Goal: Information Seeking & Learning: Check status

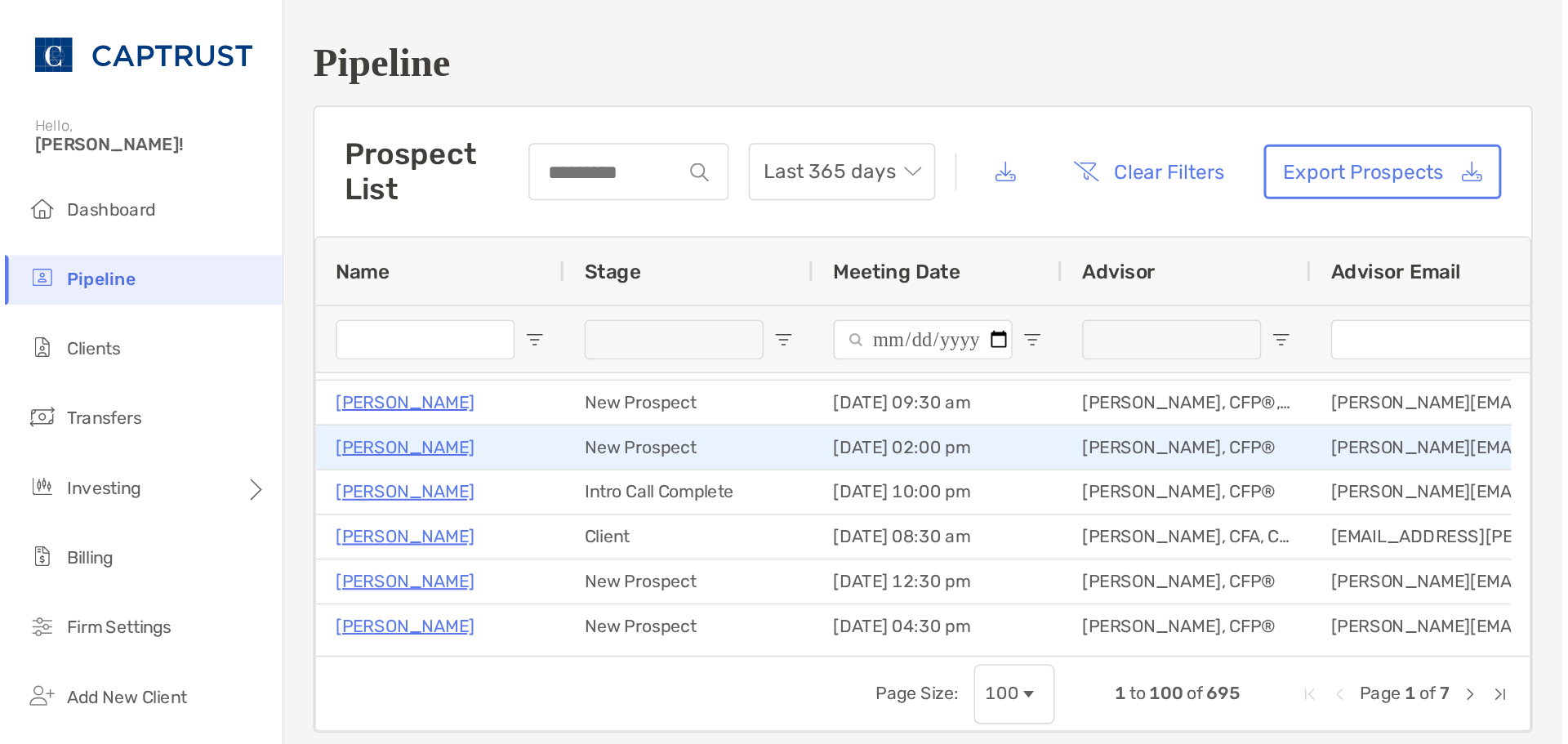
scroll to position [81, 0]
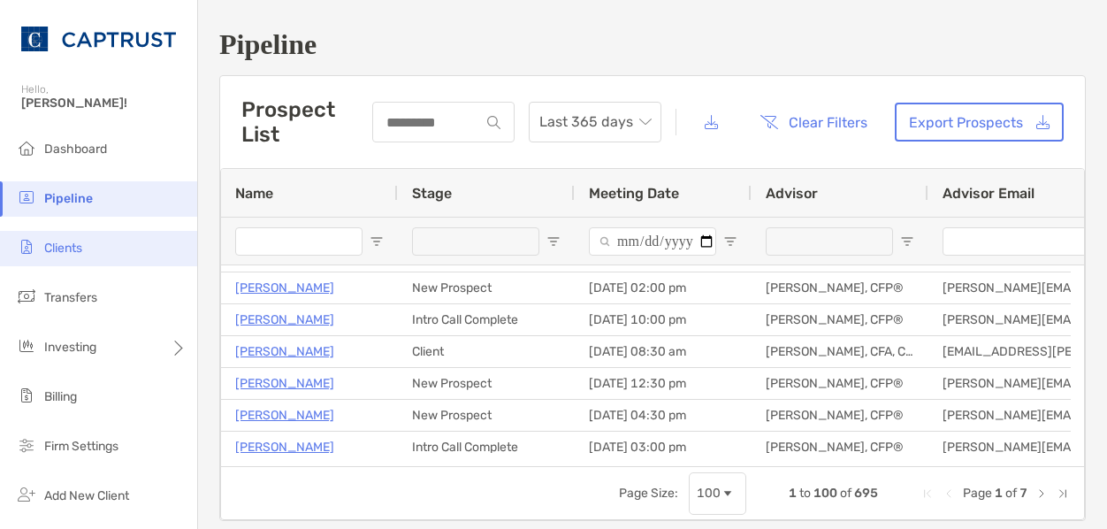
click at [50, 248] on span "Clients" at bounding box center [63, 248] width 38 height 15
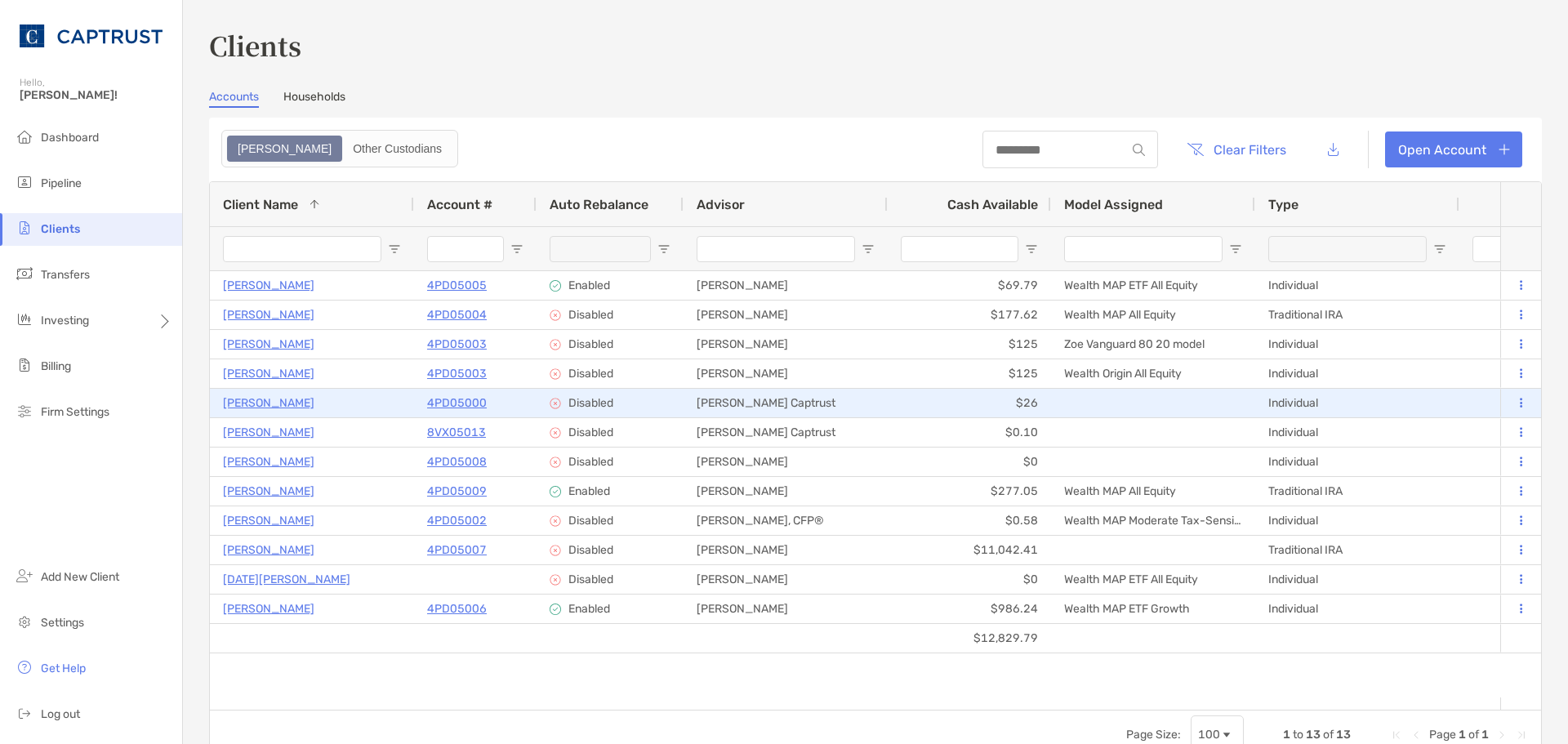
scroll to position [81, 0]
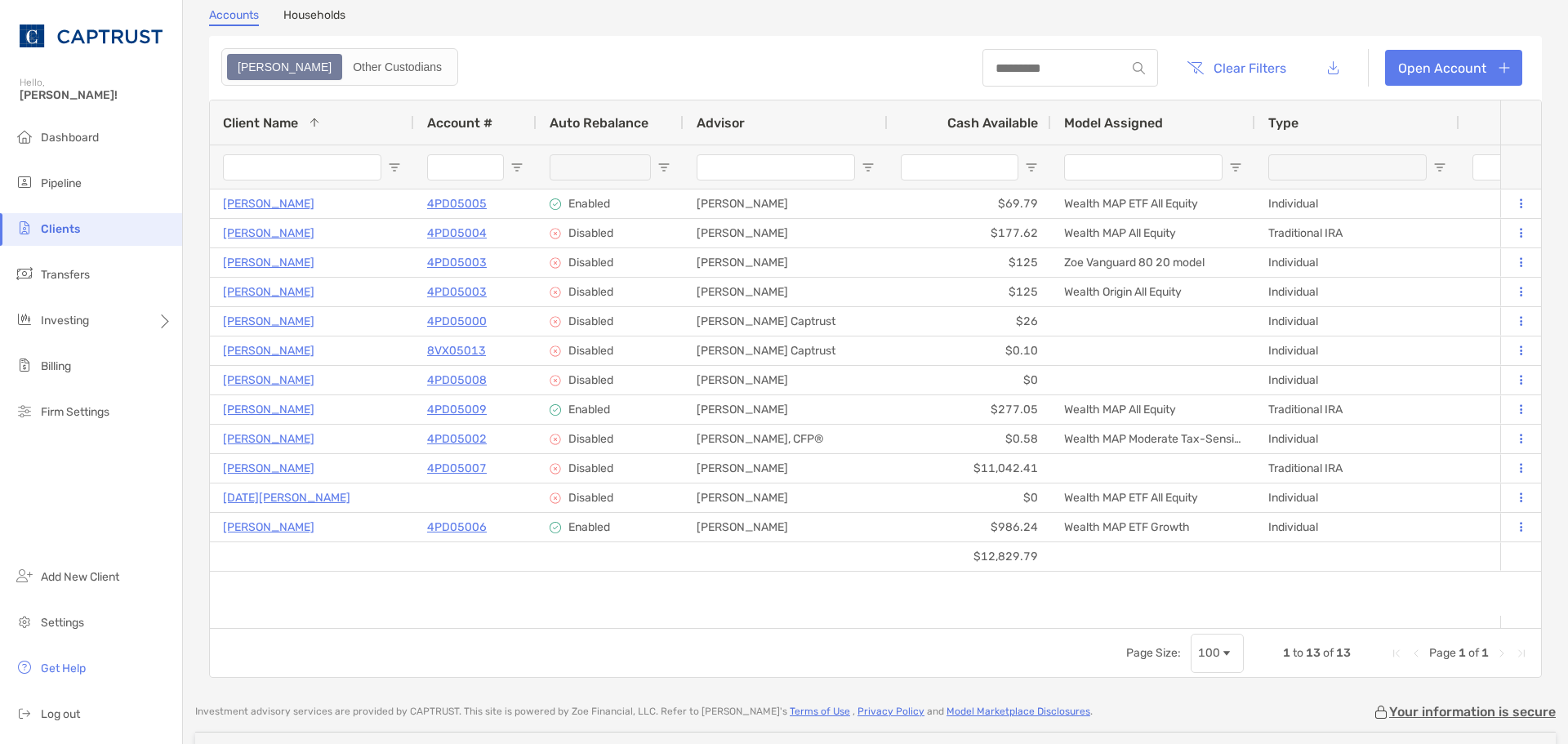
click at [339, 110] on div "Client Name 1" at bounding box center [311, 123] width 178 height 44
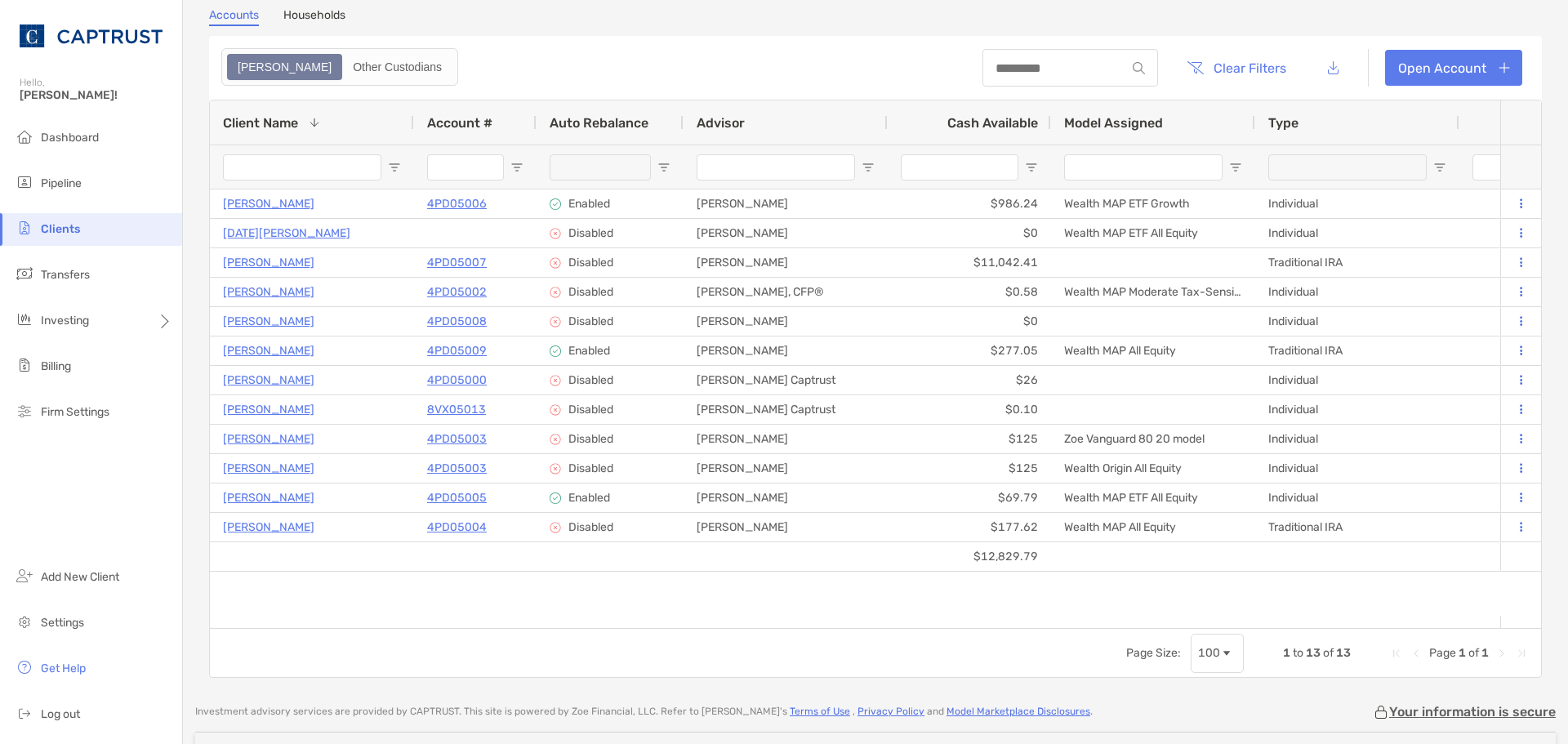
click at [746, 63] on header "Clear Filters Open Account" at bounding box center [874, 67] width 1333 height 64
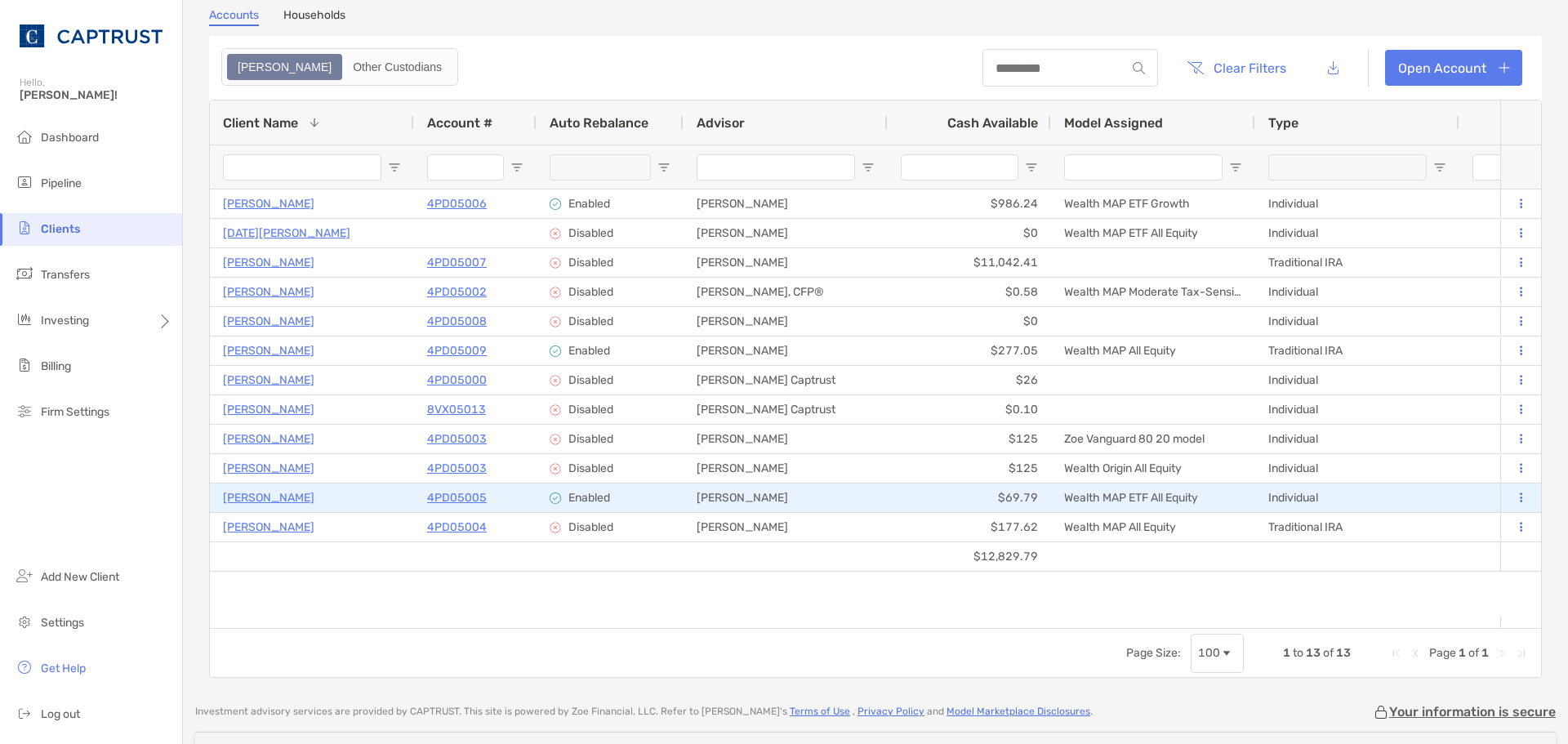
click at [454, 487] on p "4PD05005" at bounding box center [457, 498] width 60 height 20
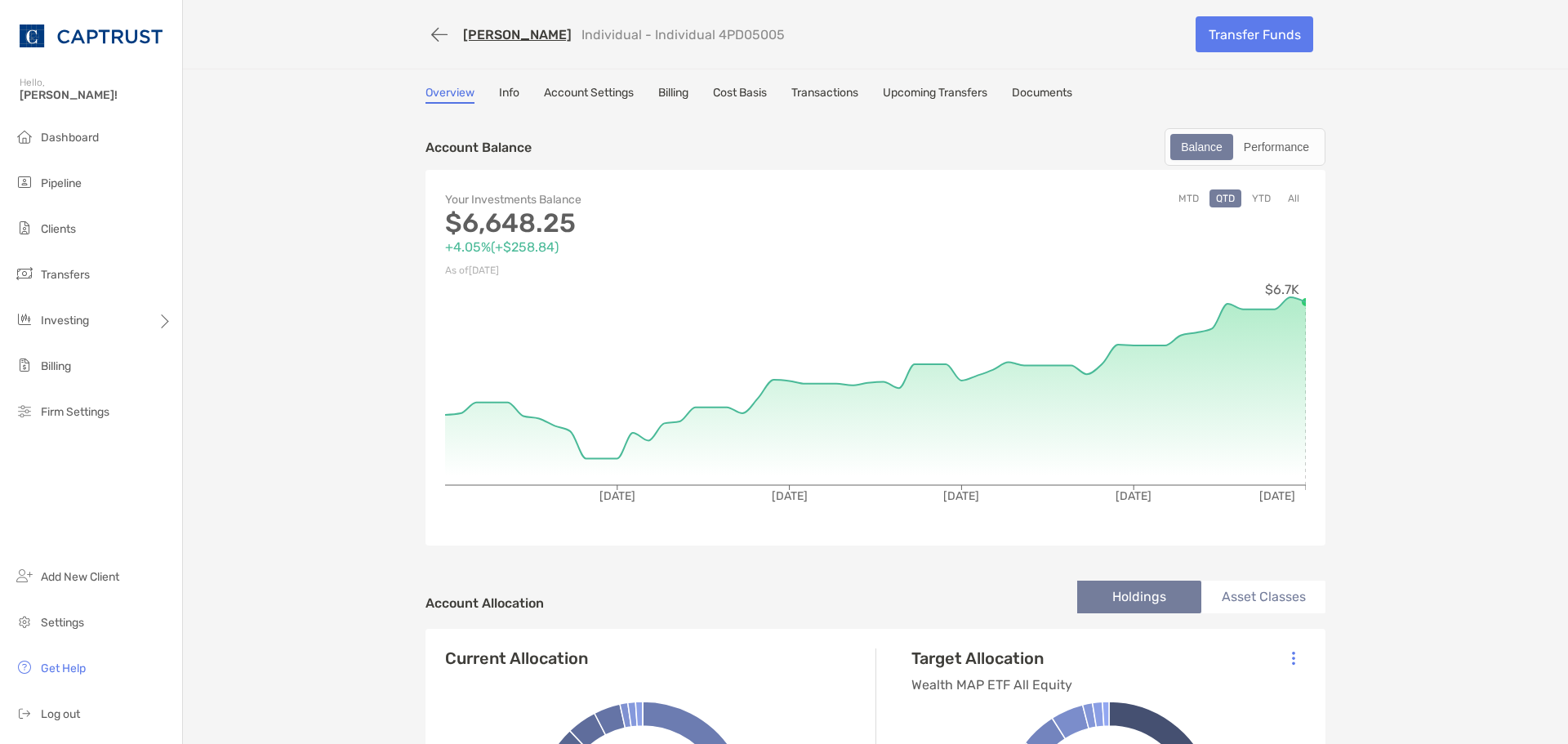
click at [492, 33] on link "[PERSON_NAME]" at bounding box center [517, 34] width 109 height 16
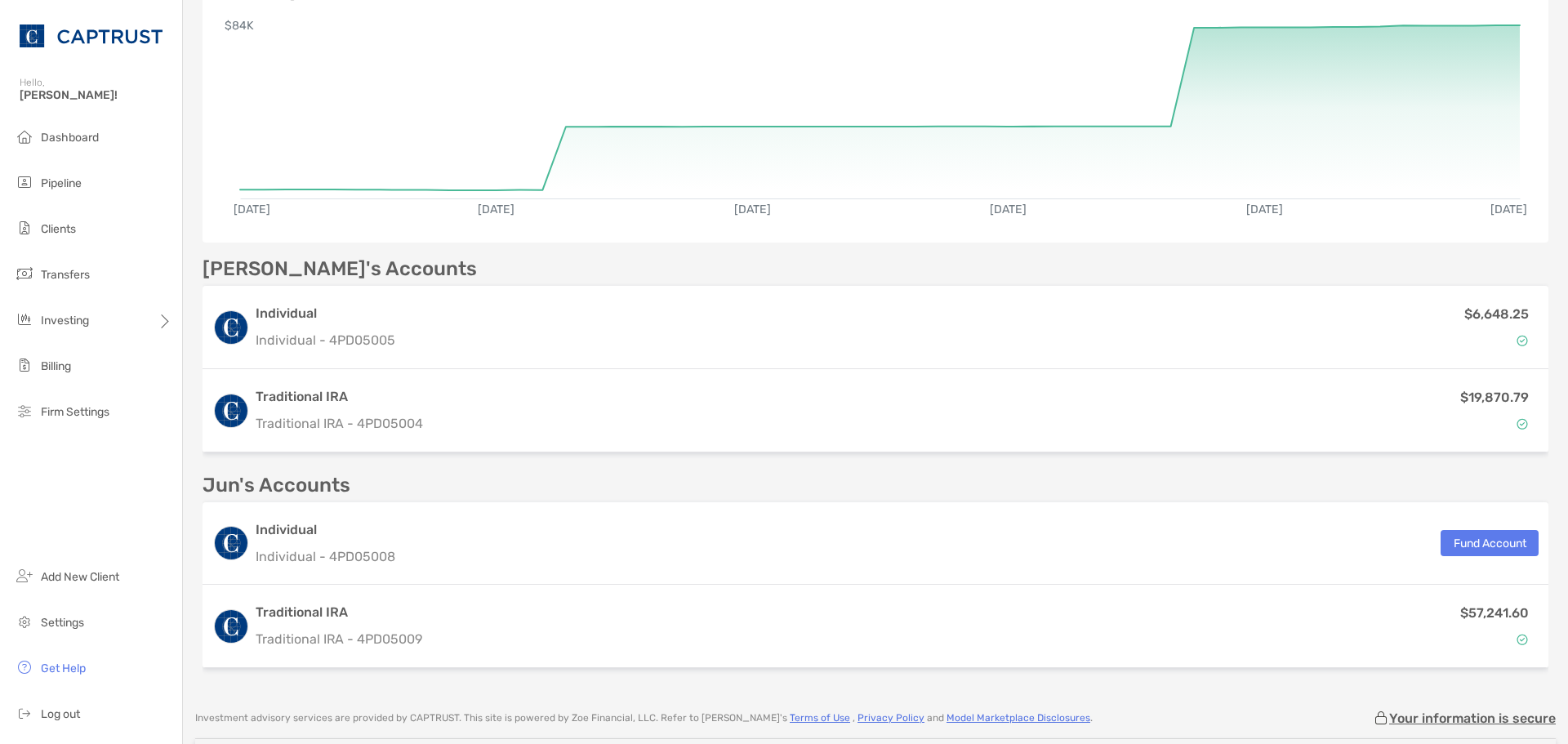
scroll to position [446, 0]
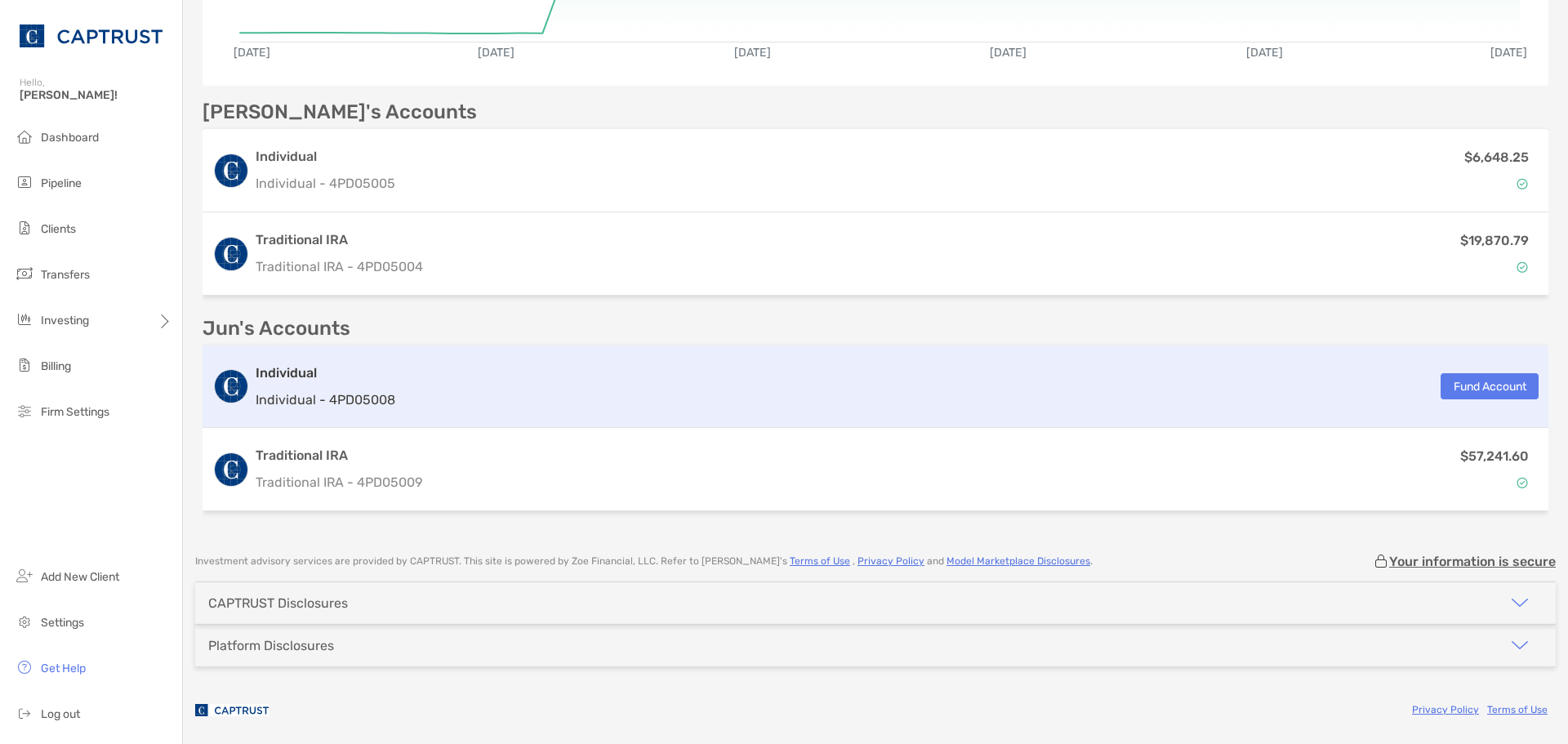
click at [337, 361] on div "Individual Individual - 4PD05008 Fund Account" at bounding box center [875, 386] width 1346 height 82
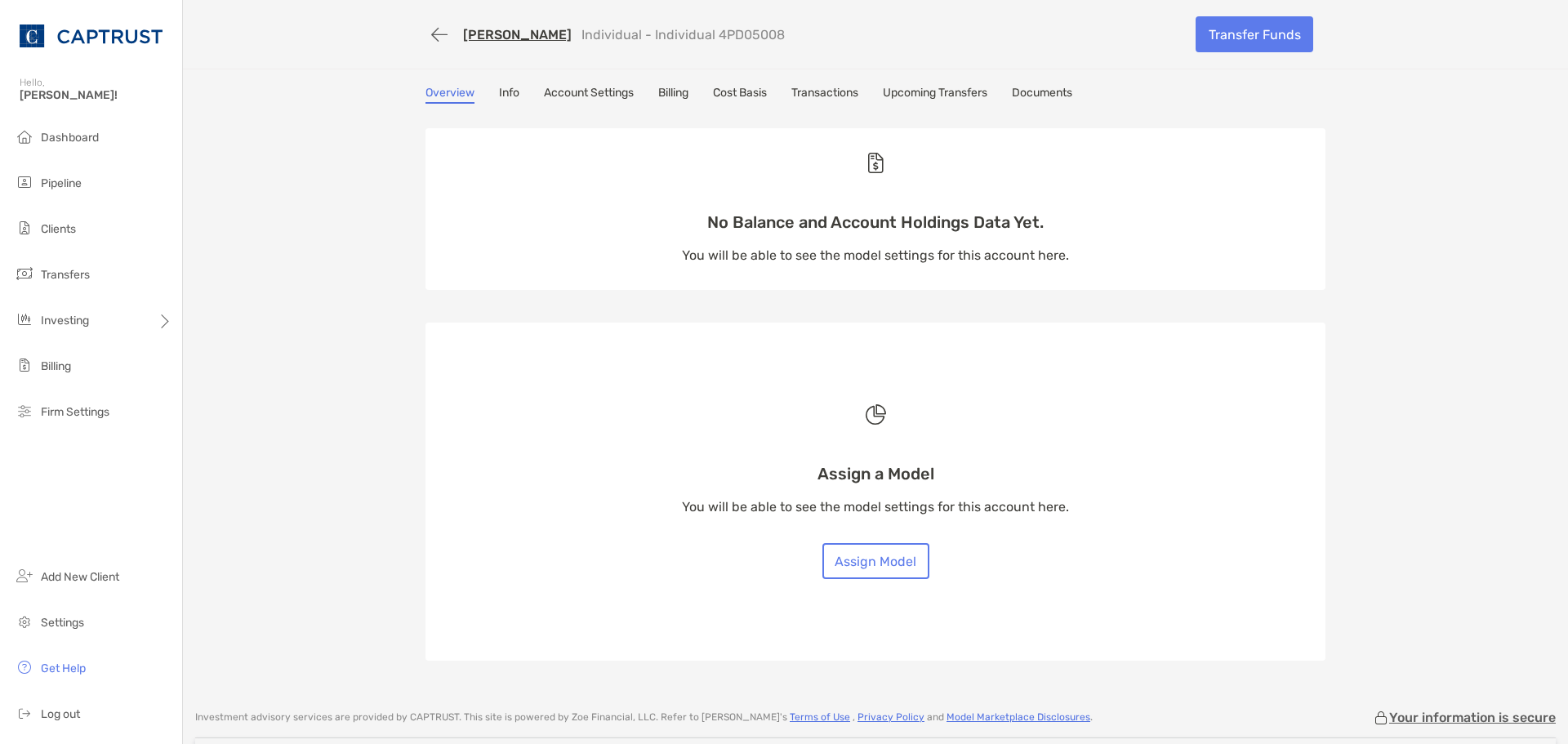
click at [497, 36] on link "Jun Yung" at bounding box center [517, 34] width 109 height 16
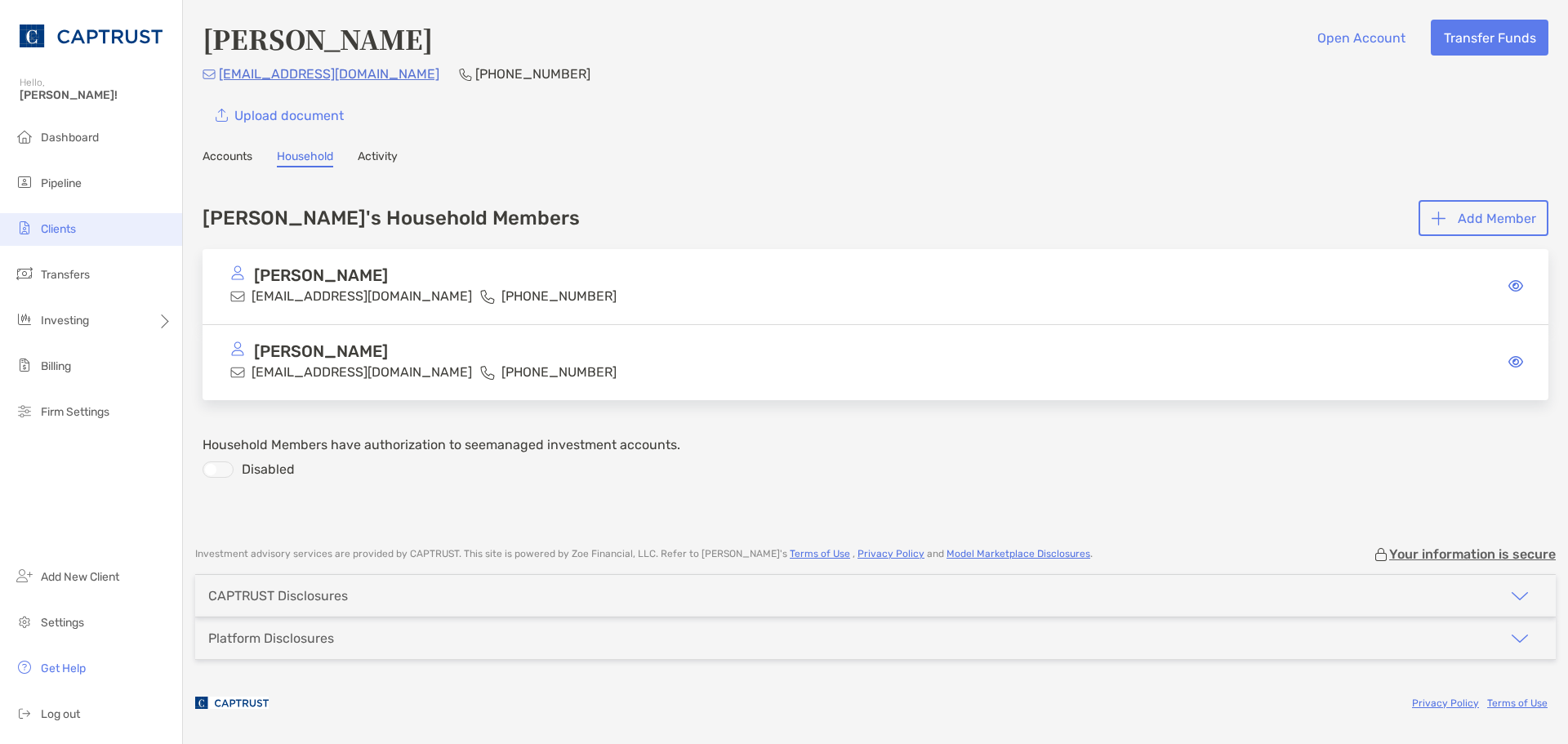
click at [54, 222] on span "Clients" at bounding box center [58, 229] width 35 height 14
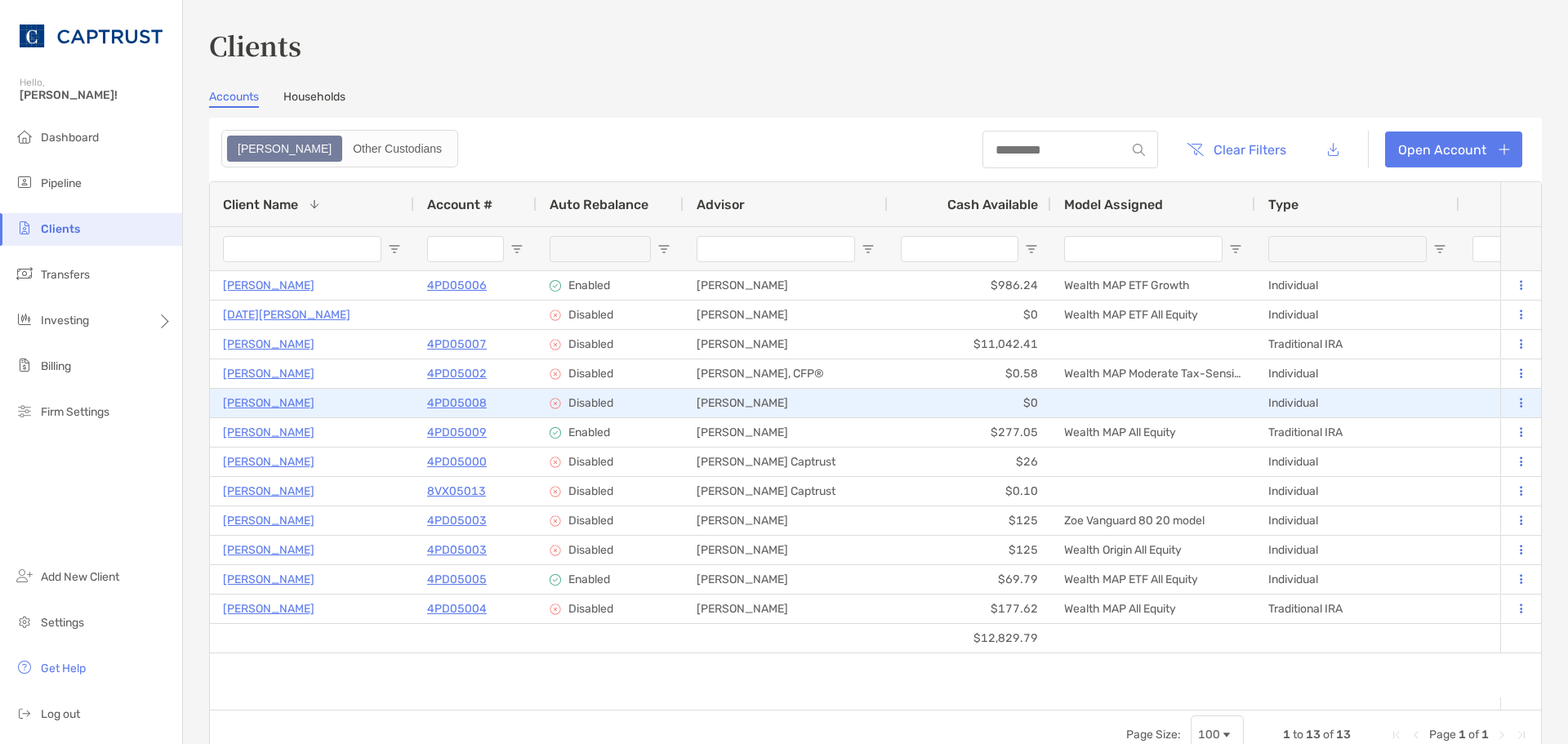
click at [258, 402] on p "Jun Yung" at bounding box center [268, 402] width 91 height 20
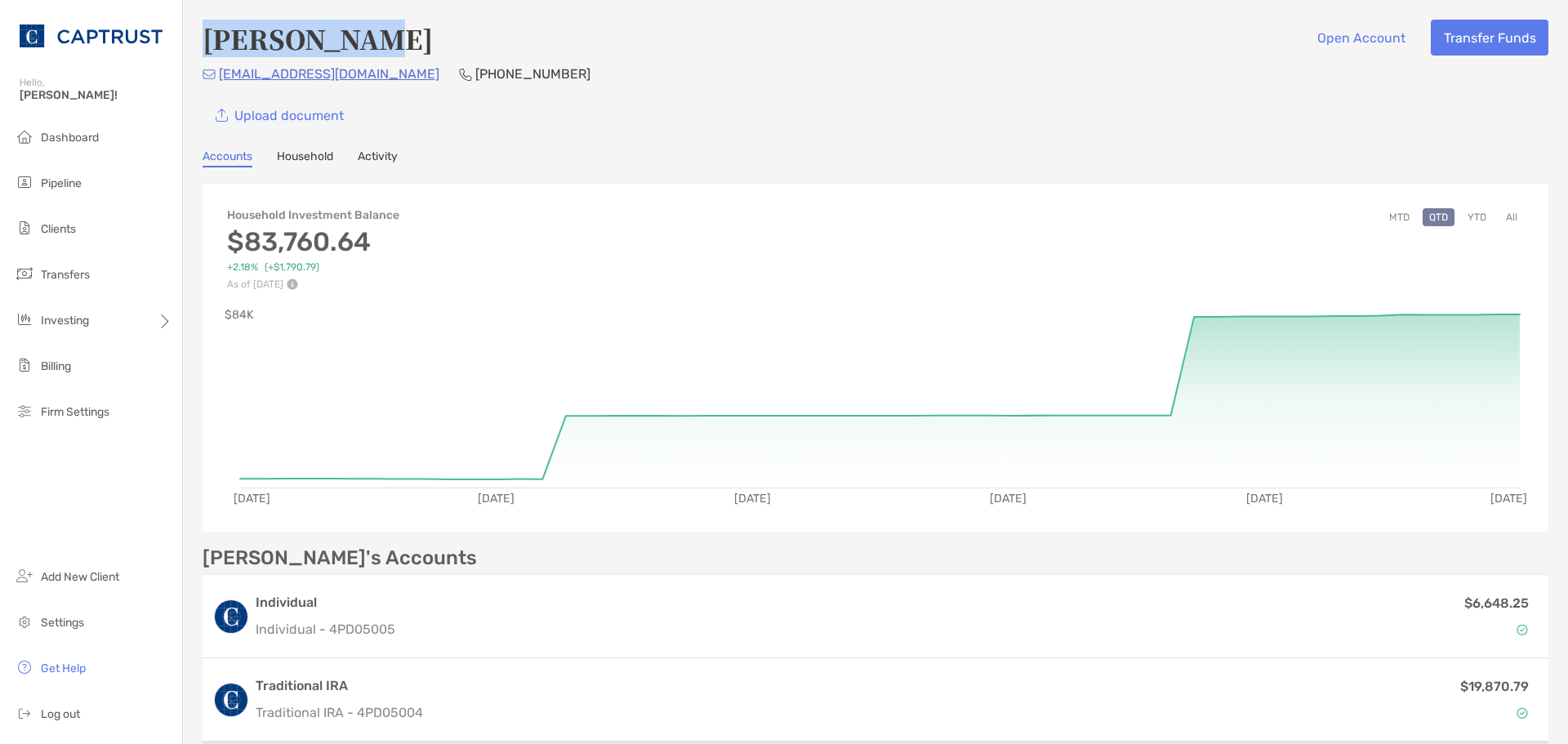
drag, startPoint x: 380, startPoint y: 39, endPoint x: 199, endPoint y: 35, distance: 181.0
click at [199, 35] on div "Albert Yung Open Account Transfer Funds suprazx@hotmail.com (718) 962-4923 Uplo…" at bounding box center [875, 491] width 1385 height 983
click at [245, 39] on h4 "[PERSON_NAME]" at bounding box center [317, 38] width 230 height 38
drag, startPoint x: 211, startPoint y: 34, endPoint x: 382, endPoint y: 35, distance: 171.0
click at [382, 35] on div "Albert Yung Open Account Transfer Funds" at bounding box center [875, 38] width 1346 height 38
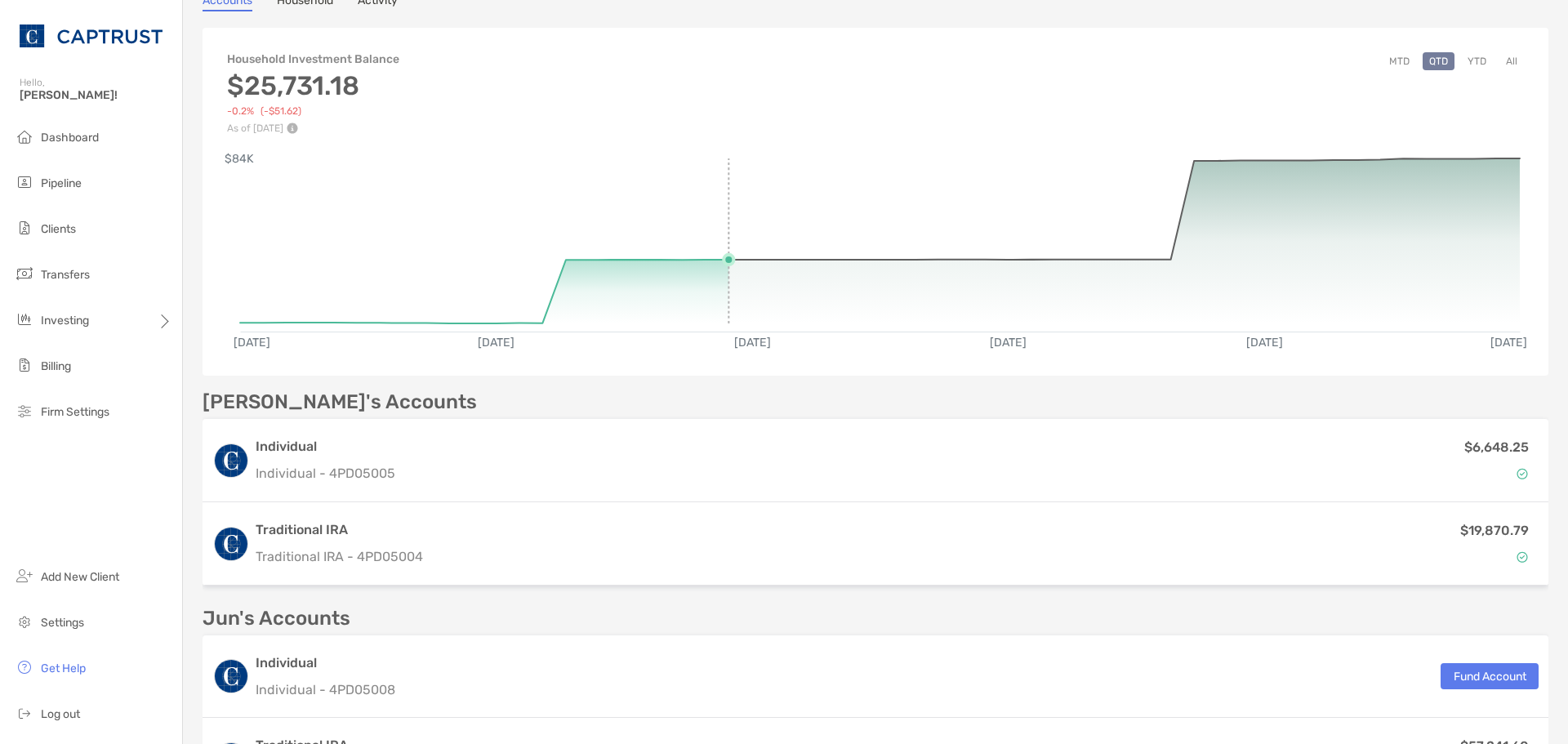
scroll to position [446, 0]
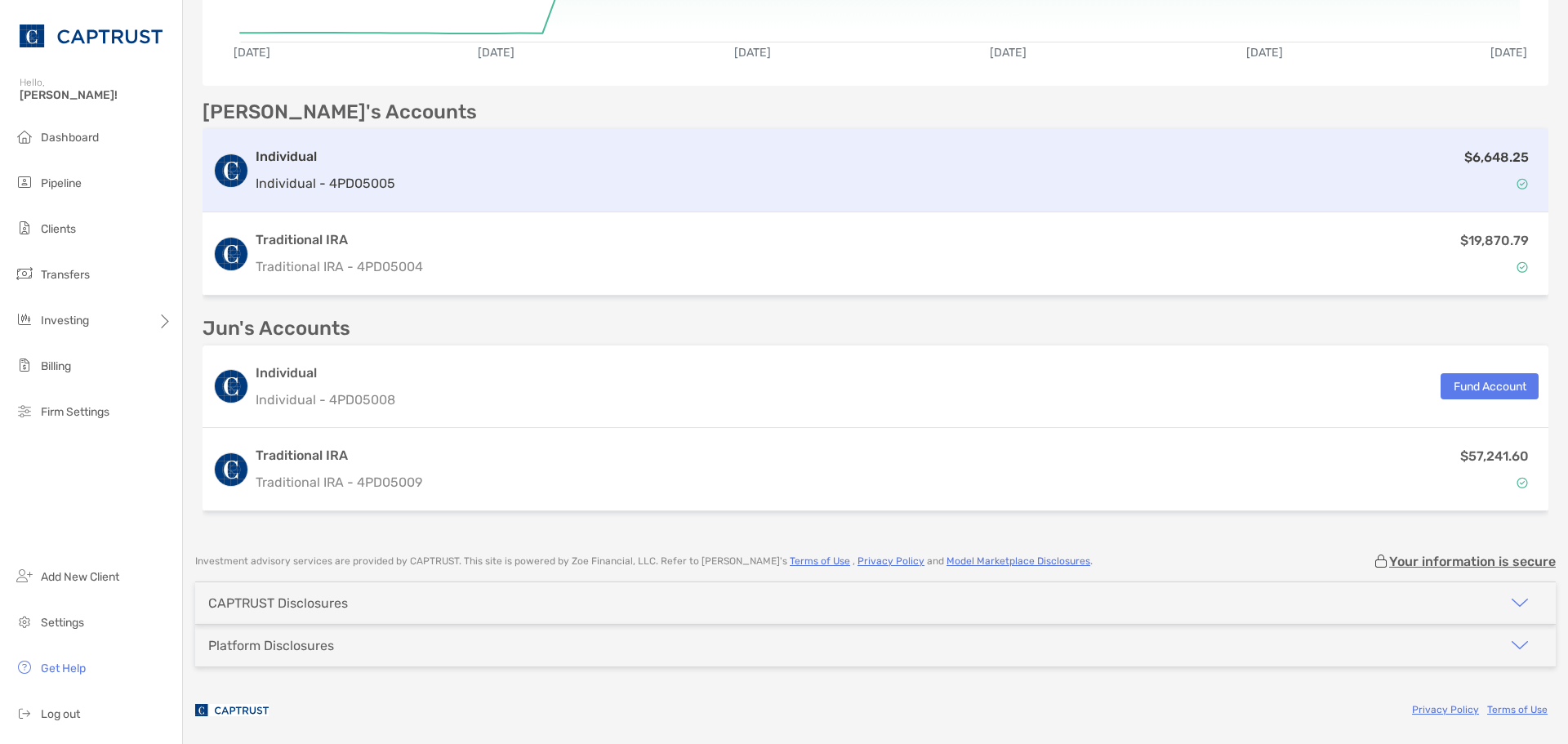
click at [495, 202] on div "Individual Individual - 4PD05005 $6,648.25" at bounding box center [875, 171] width 1346 height 83
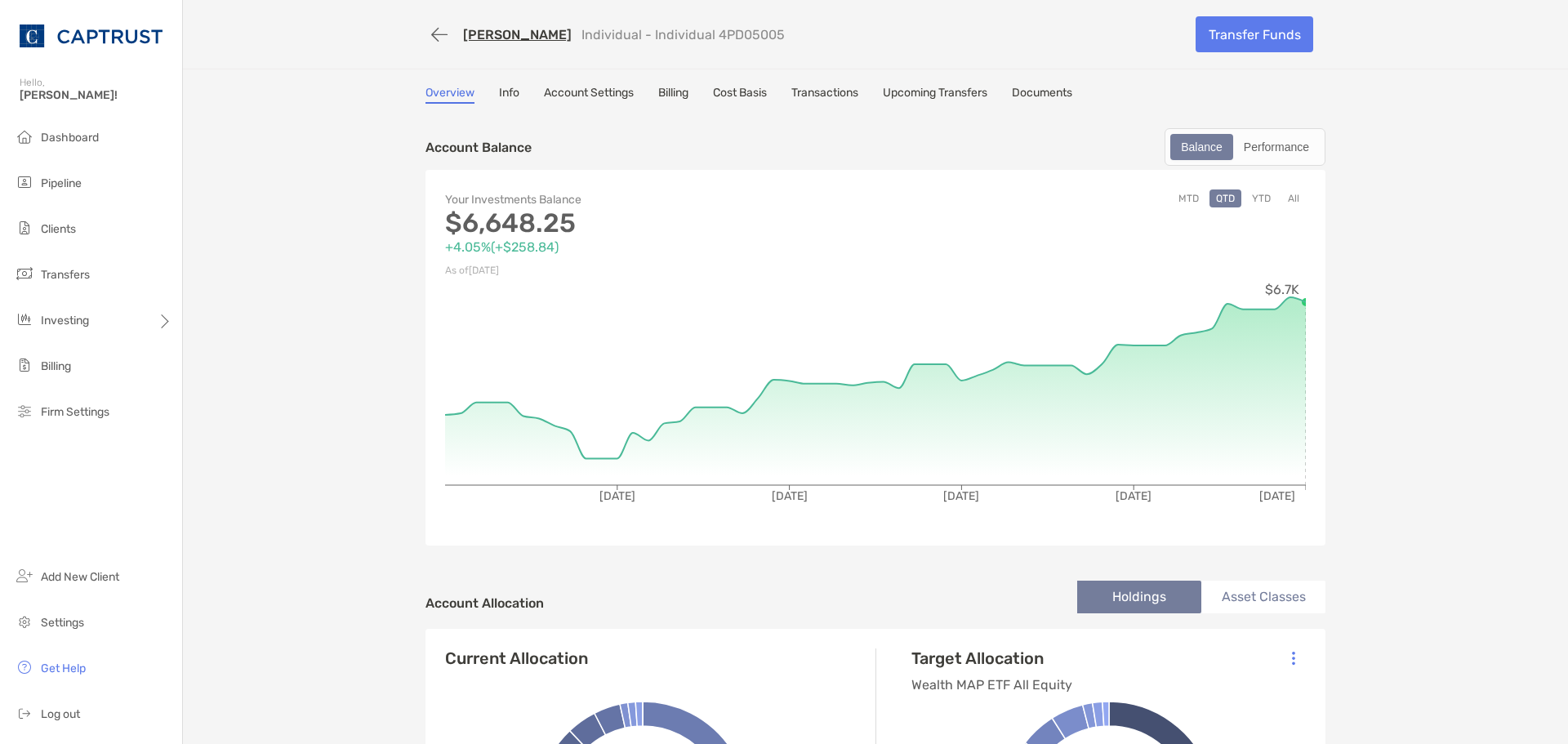
drag, startPoint x: 621, startPoint y: 42, endPoint x: 638, endPoint y: 35, distance: 18.4
click at [621, 41] on p "Individual - Individual 4PD05005" at bounding box center [683, 34] width 203 height 16
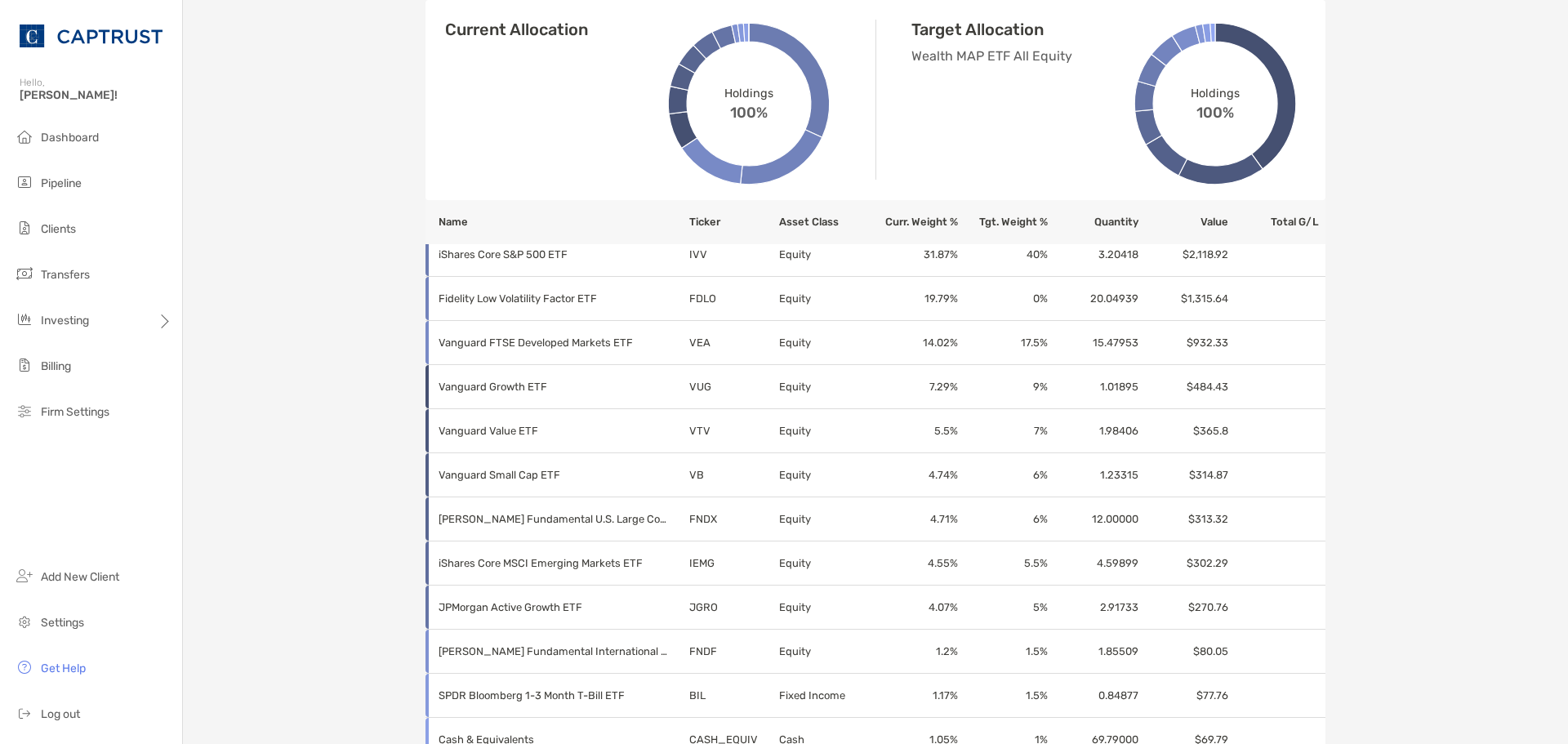
scroll to position [922, 0]
